Goal: Information Seeking & Learning: Learn about a topic

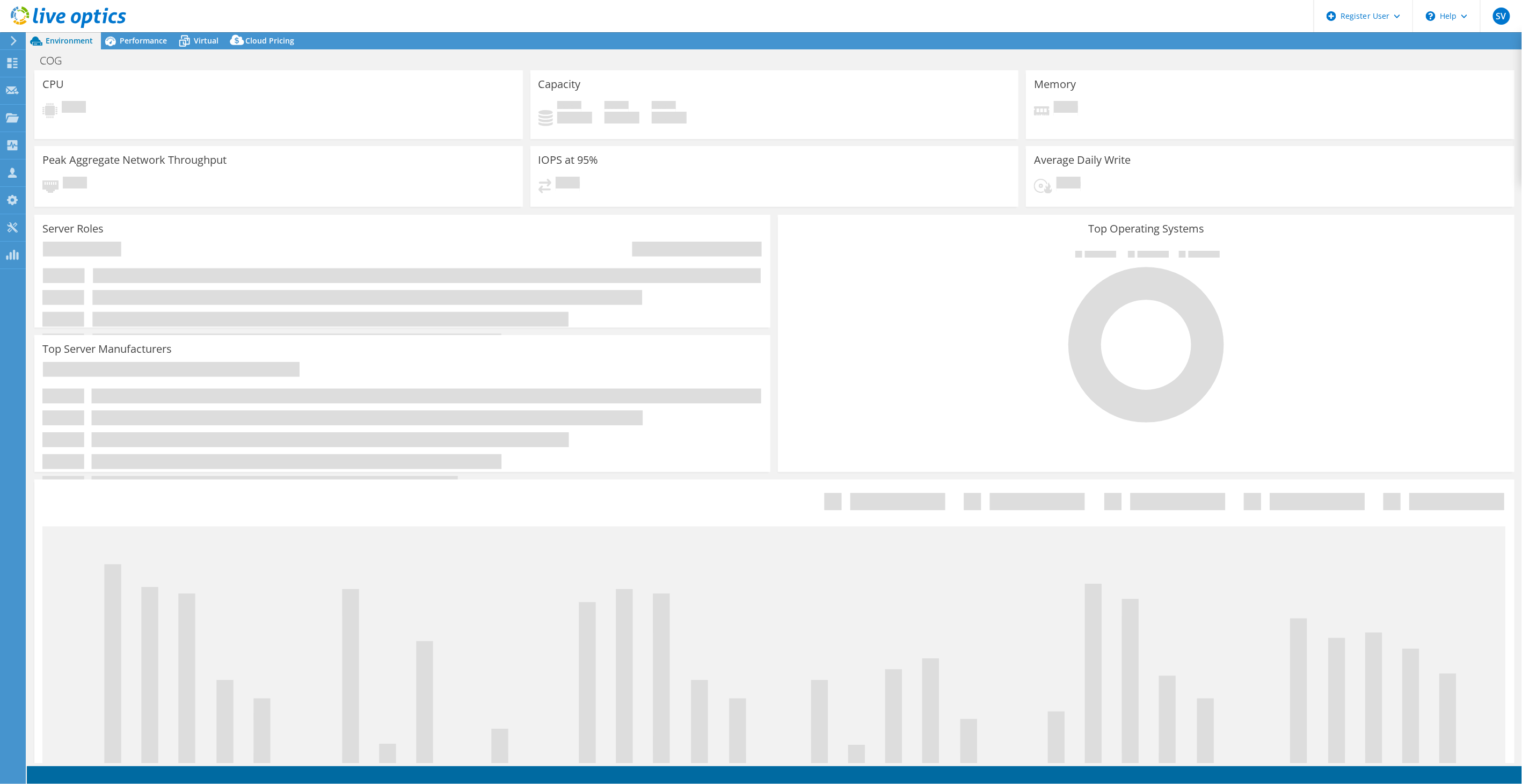
select select "USD"
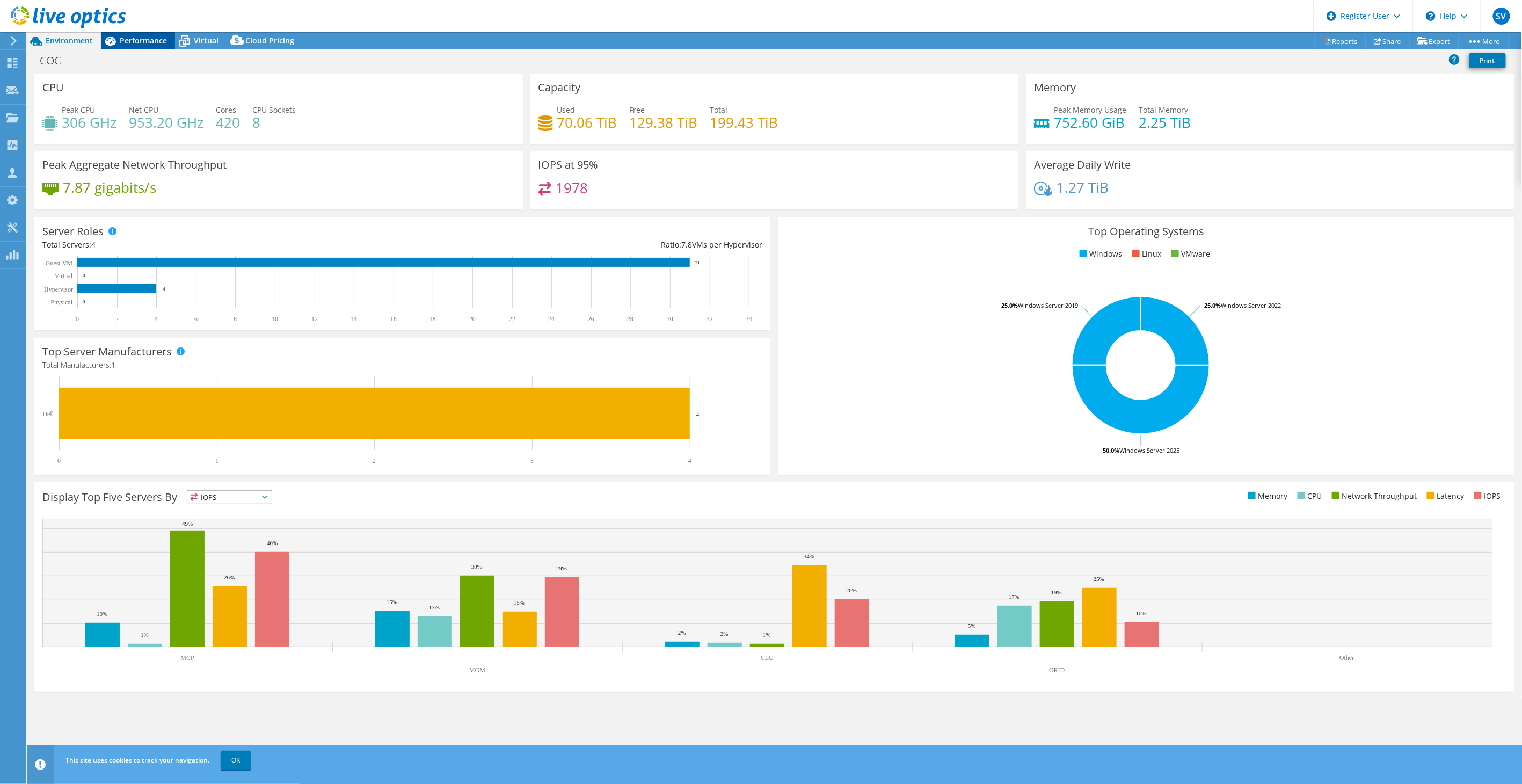
click at [127, 44] on span "Performance" at bounding box center [144, 40] width 47 height 10
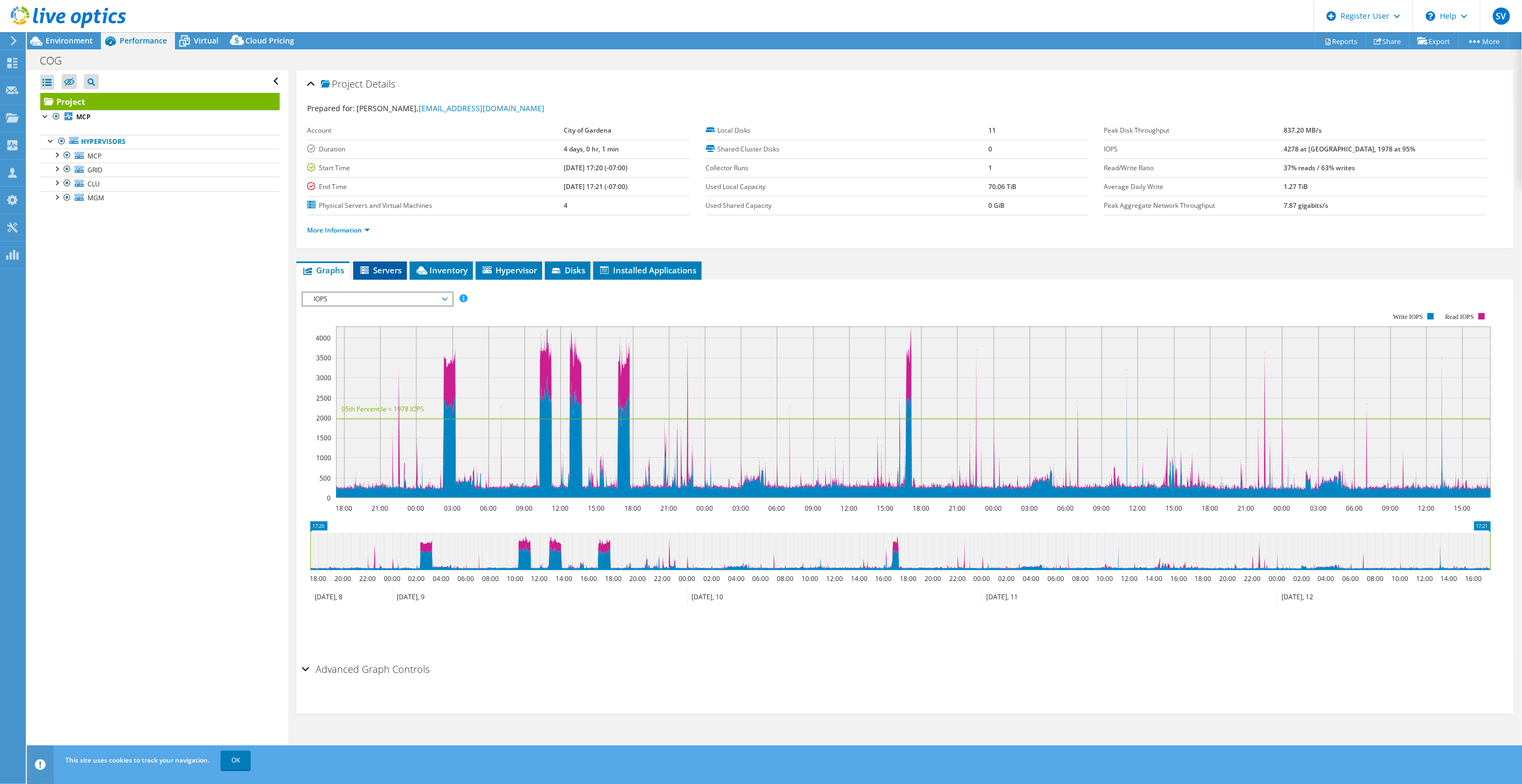
click at [360, 269] on icon at bounding box center [366, 271] width 11 height 9
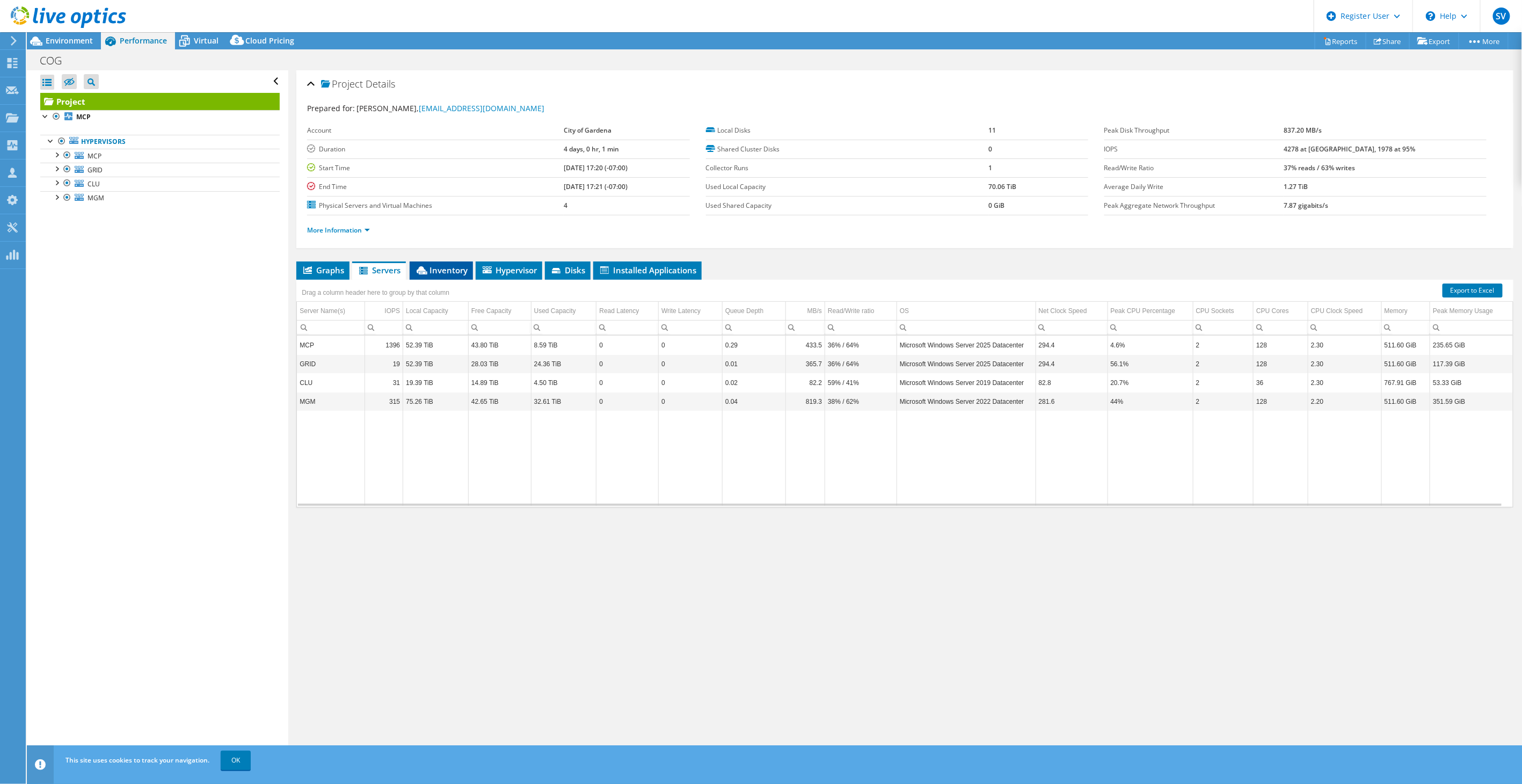
click at [431, 268] on span "Inventory" at bounding box center [441, 270] width 53 height 11
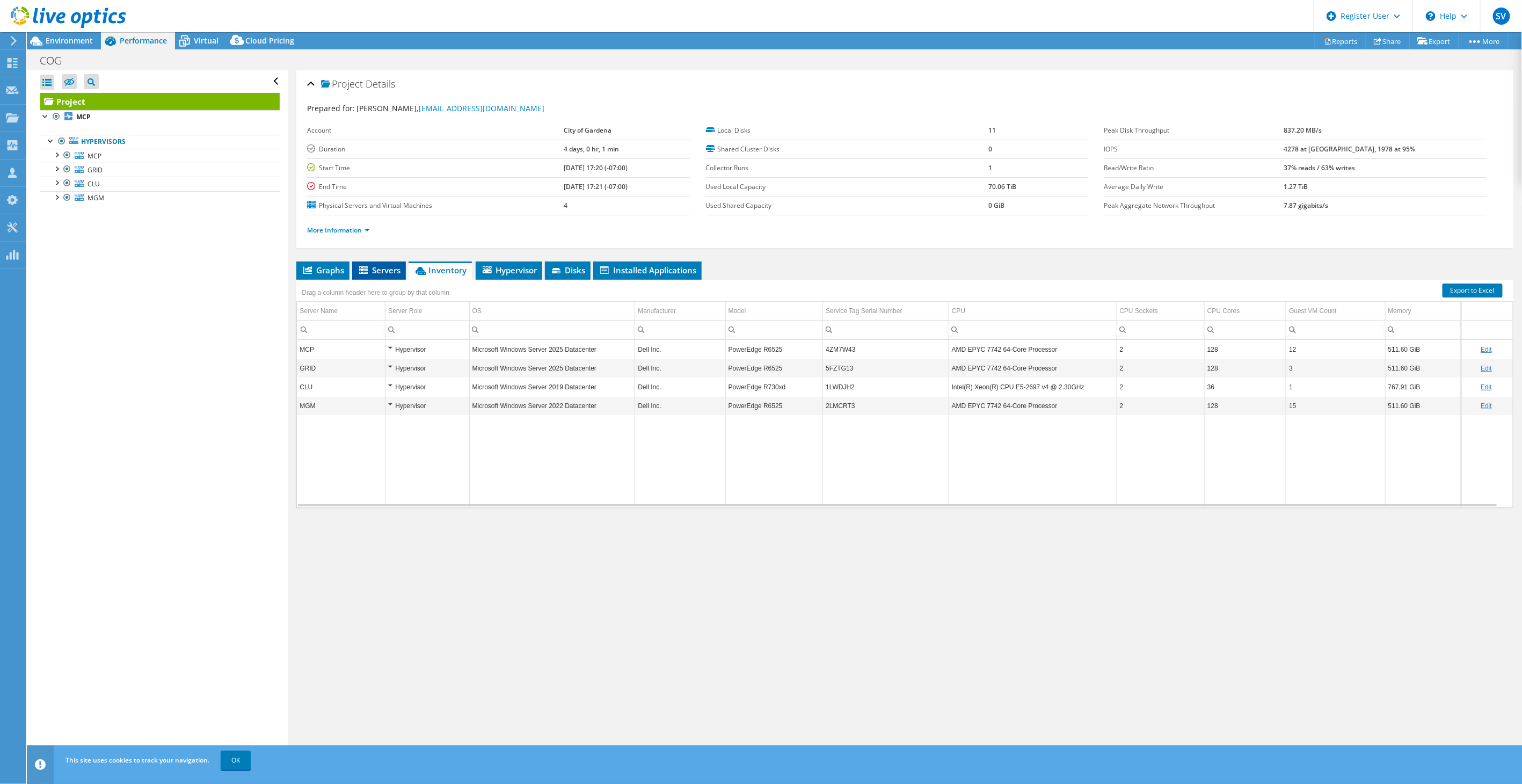
click at [376, 269] on span "Servers" at bounding box center [379, 270] width 43 height 11
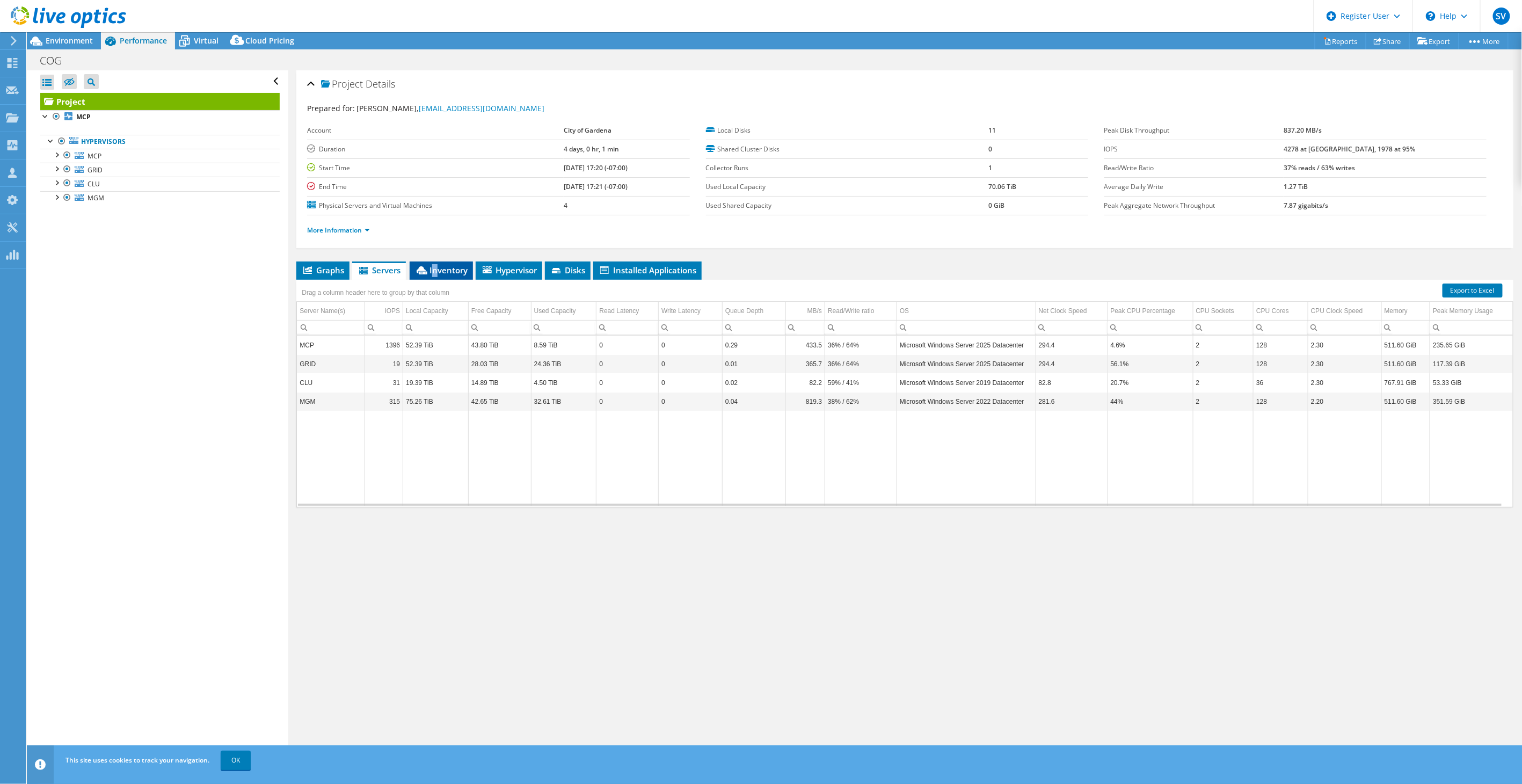
click at [435, 272] on span "Inventory" at bounding box center [441, 270] width 53 height 11
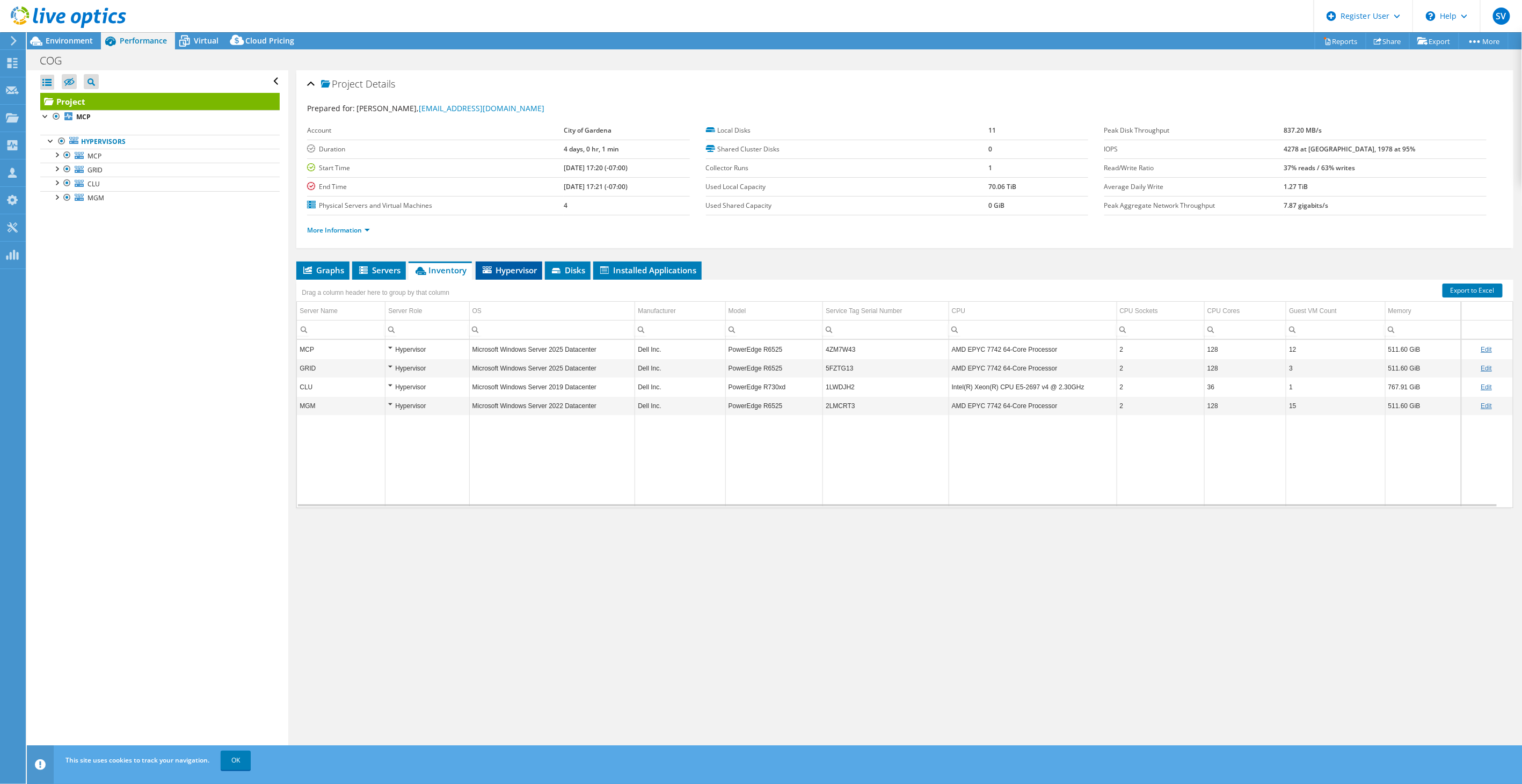
drag, startPoint x: 435, startPoint y: 272, endPoint x: 487, endPoint y: 271, distance: 52.0
click at [487, 271] on icon at bounding box center [487, 270] width 9 height 7
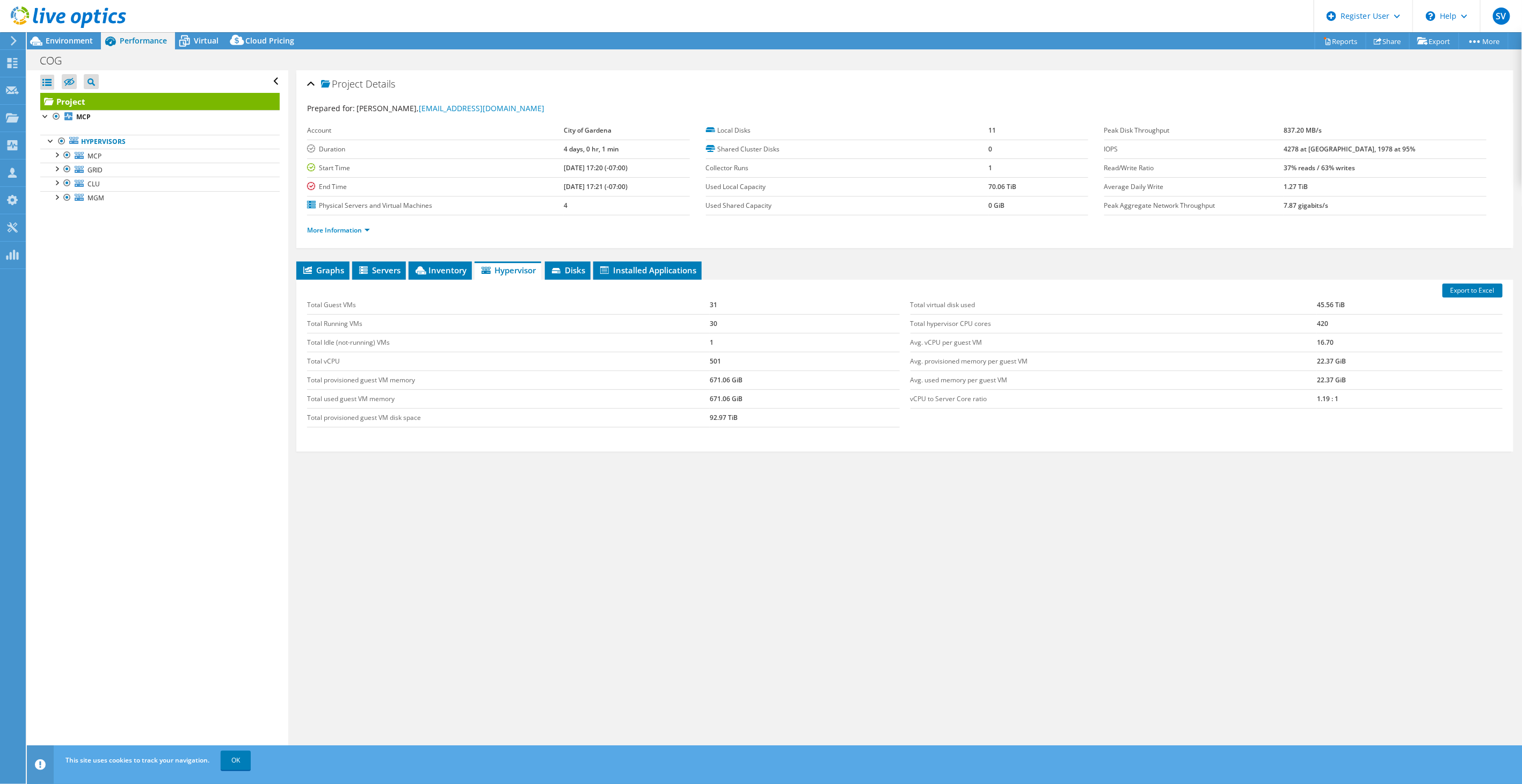
click at [189, 28] on header "SV Dell User Sai Venkataraman [EMAIL_ADDRESS][PERSON_NAME][DOMAIN_NAME] Dell My…" at bounding box center [761, 16] width 1522 height 32
click at [189, 32] on icon at bounding box center [184, 41] width 19 height 19
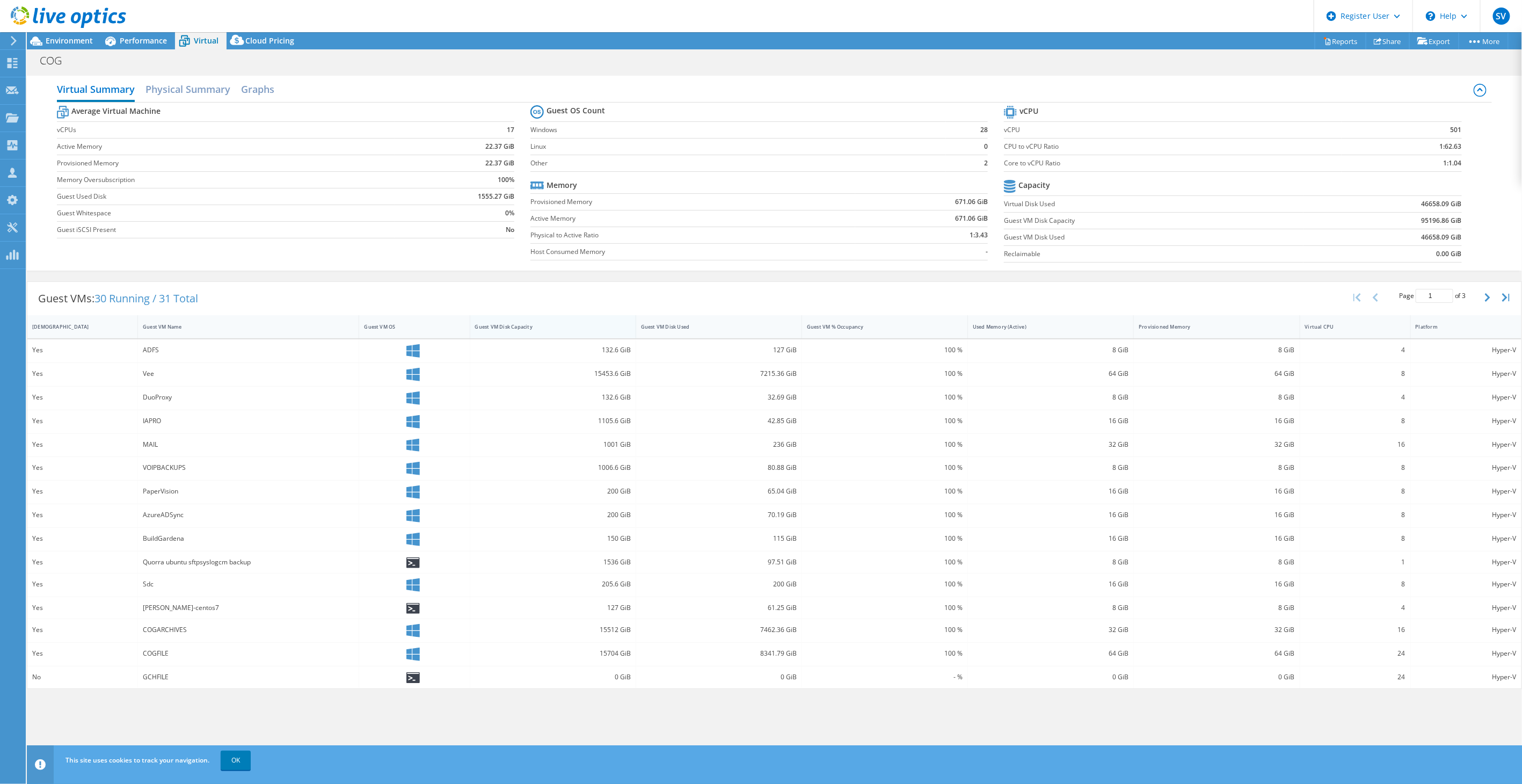
click at [532, 325] on div "Guest VM Disk Capacity" at bounding box center [547, 327] width 143 height 7
